Goal: Information Seeking & Learning: Learn about a topic

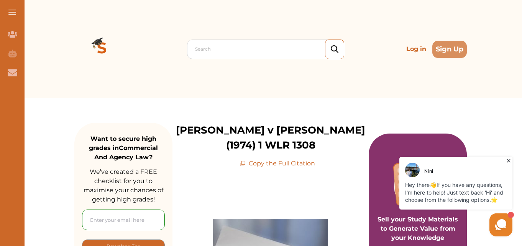
click at [511, 161] on icon at bounding box center [509, 161] width 8 height 8
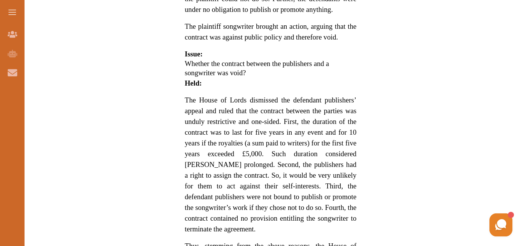
scroll to position [557, 0]
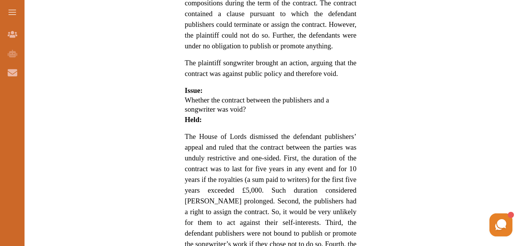
drag, startPoint x: 523, startPoint y: 79, endPoint x: 492, endPoint y: 46, distance: 44.7
click at [489, 46] on div "Want to secure high grades in Commercial And Agency Law ? We’ve created a FREE …" at bounding box center [270, 64] width 503 height 1046
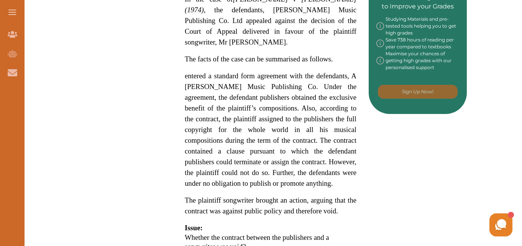
scroll to position [429, 0]
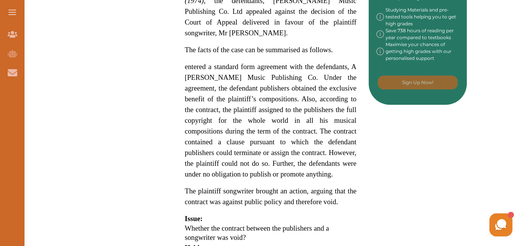
click at [292, 162] on span "entered a standard form agreement with the defendants, A [PERSON_NAME] Music Pu…" at bounding box center [271, 119] width 172 height 115
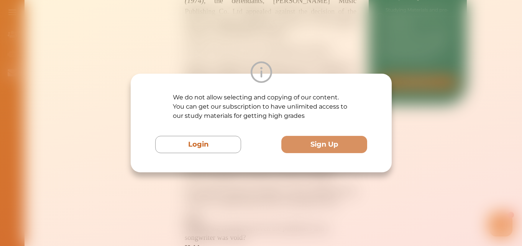
scroll to position [444, 0]
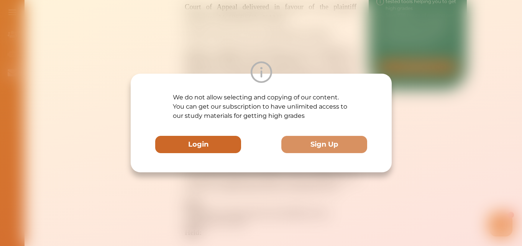
click at [204, 143] on button "Login" at bounding box center [198, 144] width 86 height 17
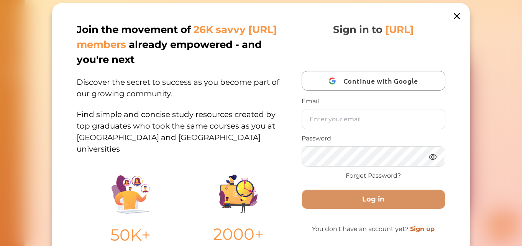
scroll to position [0, 0]
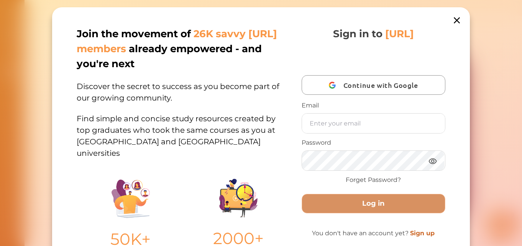
click at [455, 21] on icon at bounding box center [457, 20] width 6 height 6
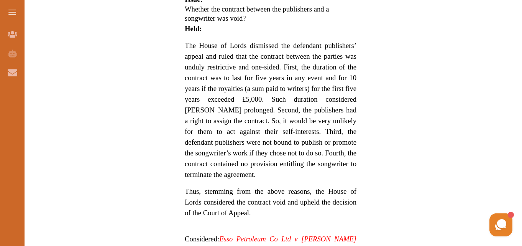
scroll to position [611, 0]
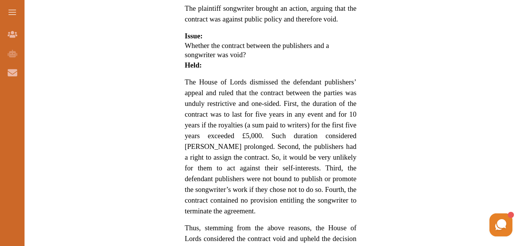
click at [296, 82] on span "The House of Lords dismissed the defendant publishers’ appeal and ruled that th…" at bounding box center [271, 146] width 172 height 137
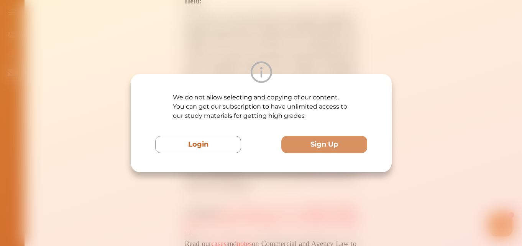
scroll to position [641, 0]
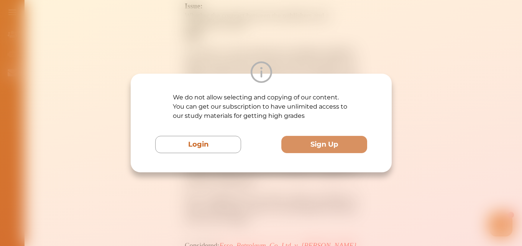
click at [452, 141] on div "We do not allow selecting and copying of our content. You can get our subscript…" at bounding box center [261, 123] width 522 height 246
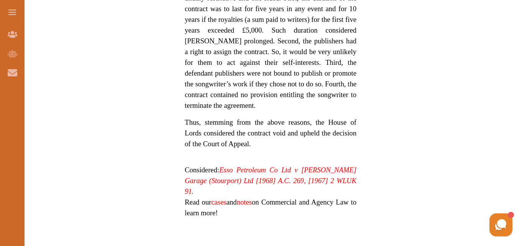
scroll to position [600, 0]
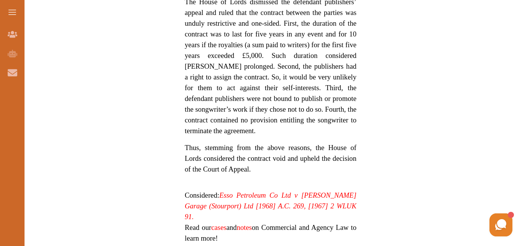
scroll to position [692, 0]
